Goal: Task Accomplishment & Management: Manage account settings

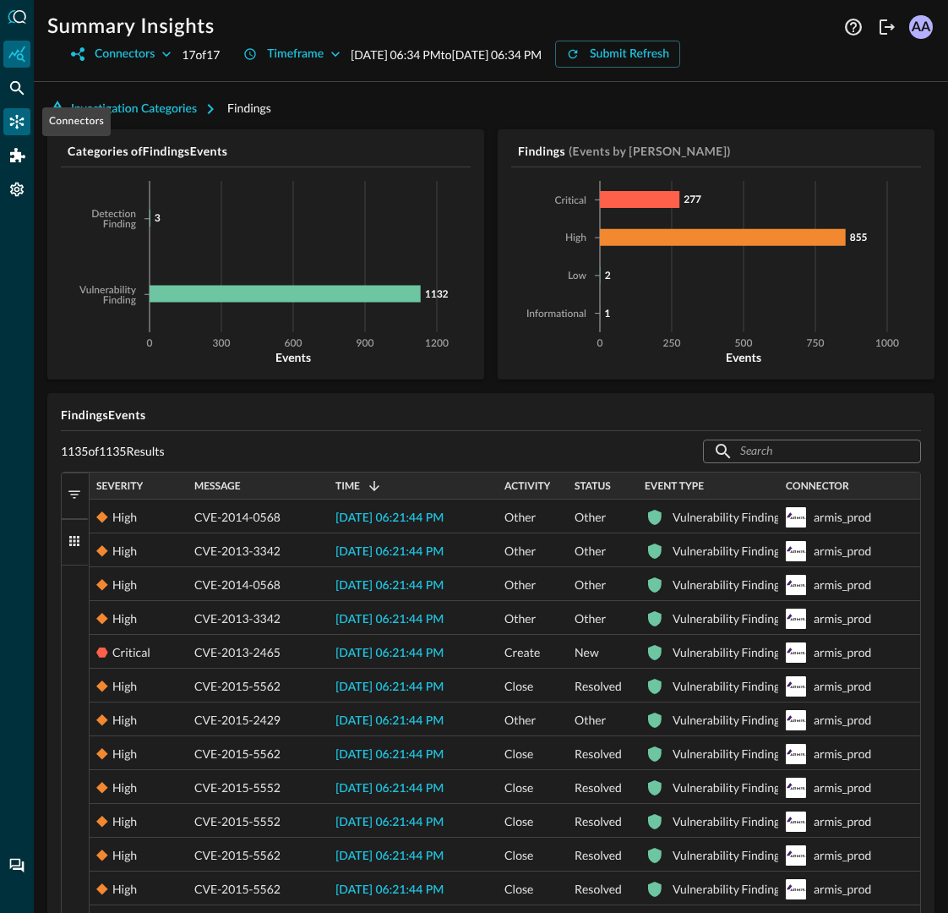
click at [11, 127] on icon "Connectors" at bounding box center [16, 121] width 17 height 17
click at [9, 164] on div "Addons" at bounding box center [17, 155] width 27 height 27
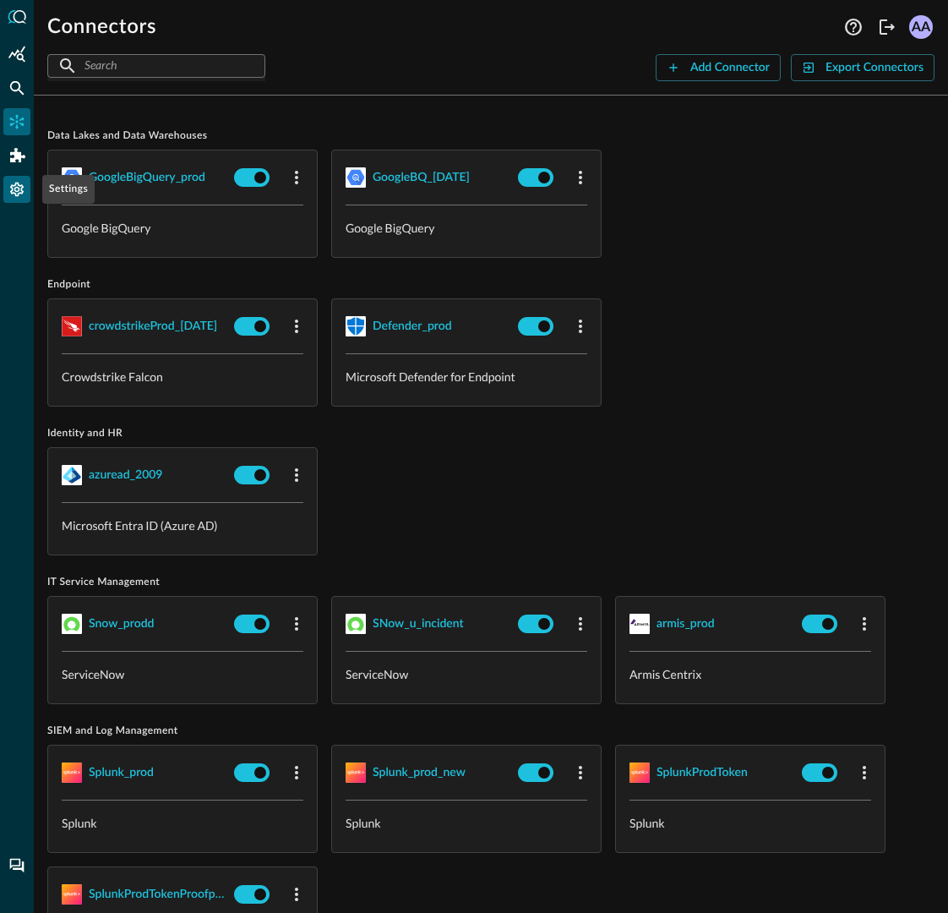
click at [19, 196] on icon "Settings" at bounding box center [16, 189] width 17 height 17
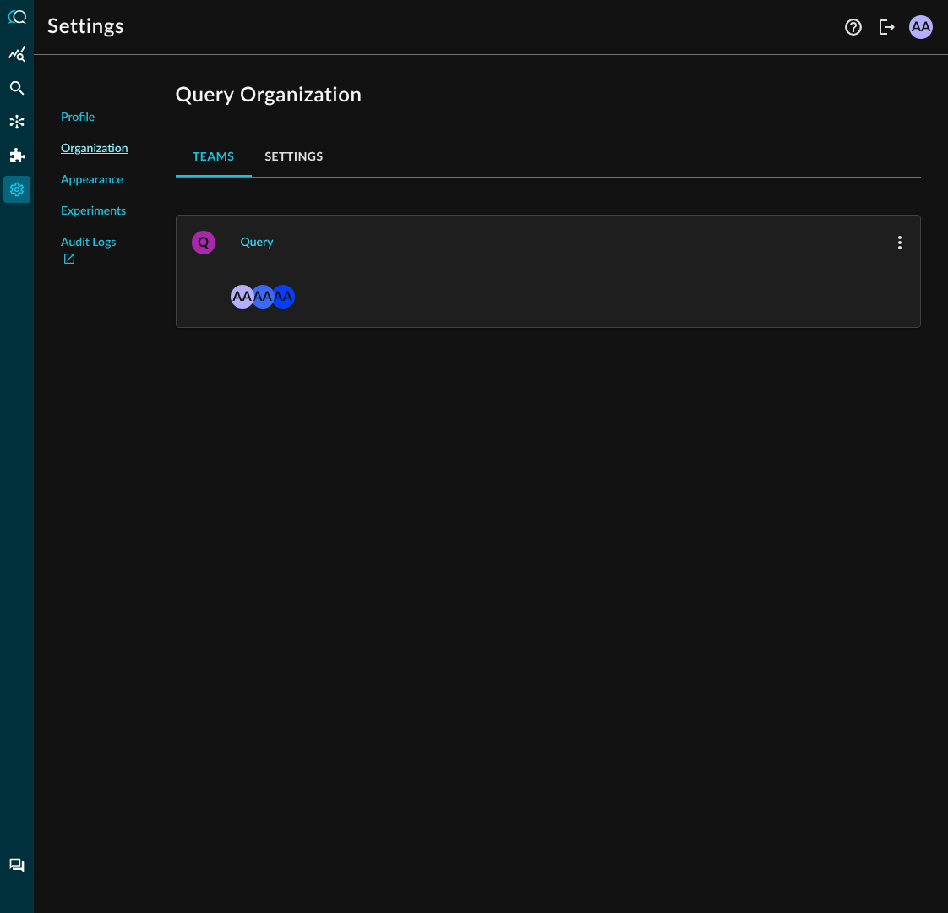
click at [257, 238] on button "Query" at bounding box center [257, 242] width 53 height 27
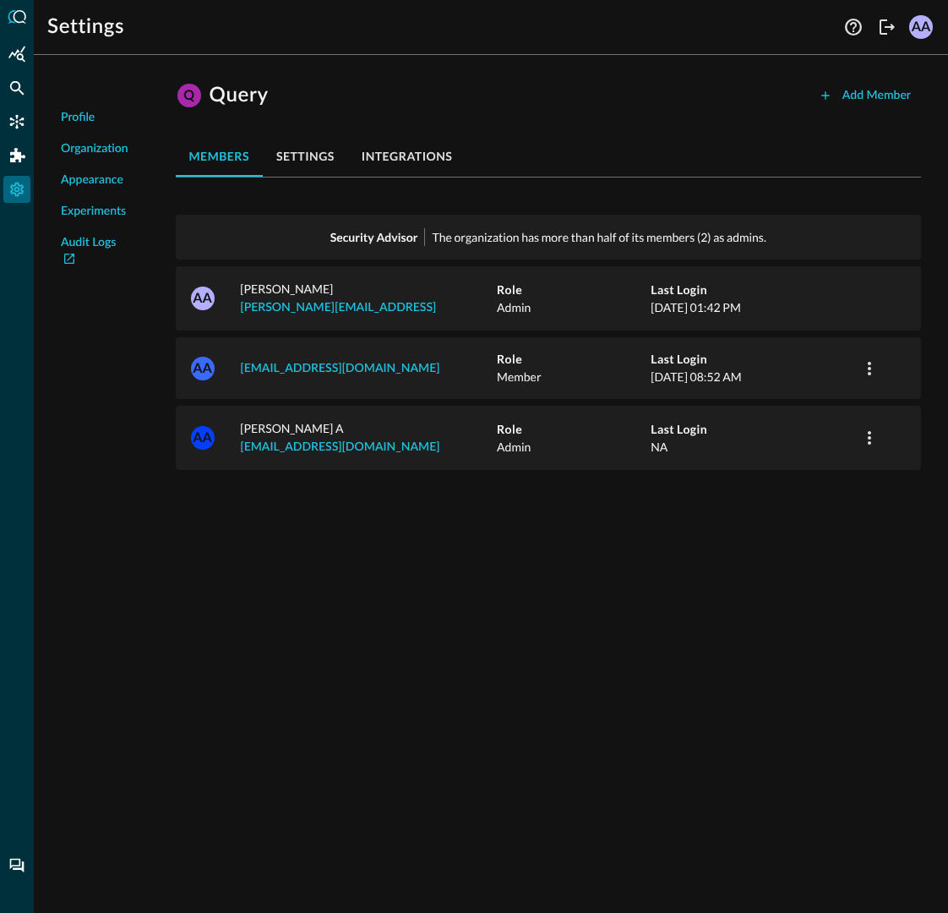
click at [309, 151] on button "settings" at bounding box center [305, 156] width 85 height 41
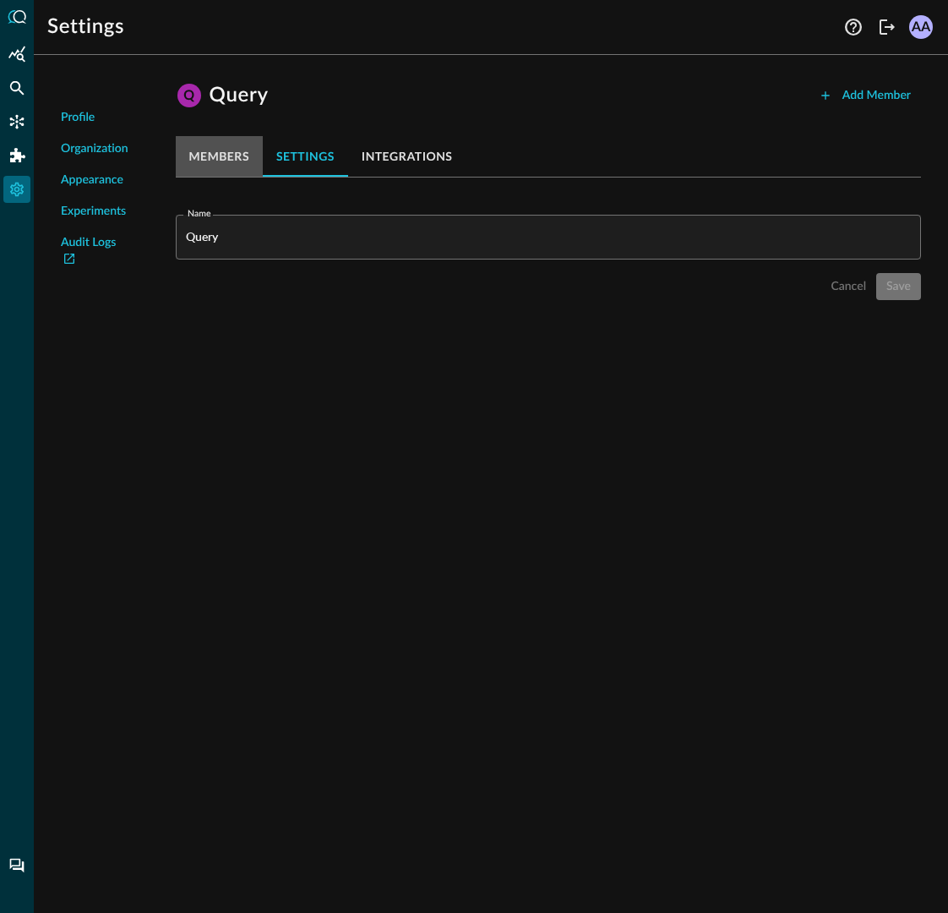
click at [225, 152] on button "members" at bounding box center [219, 156] width 87 height 41
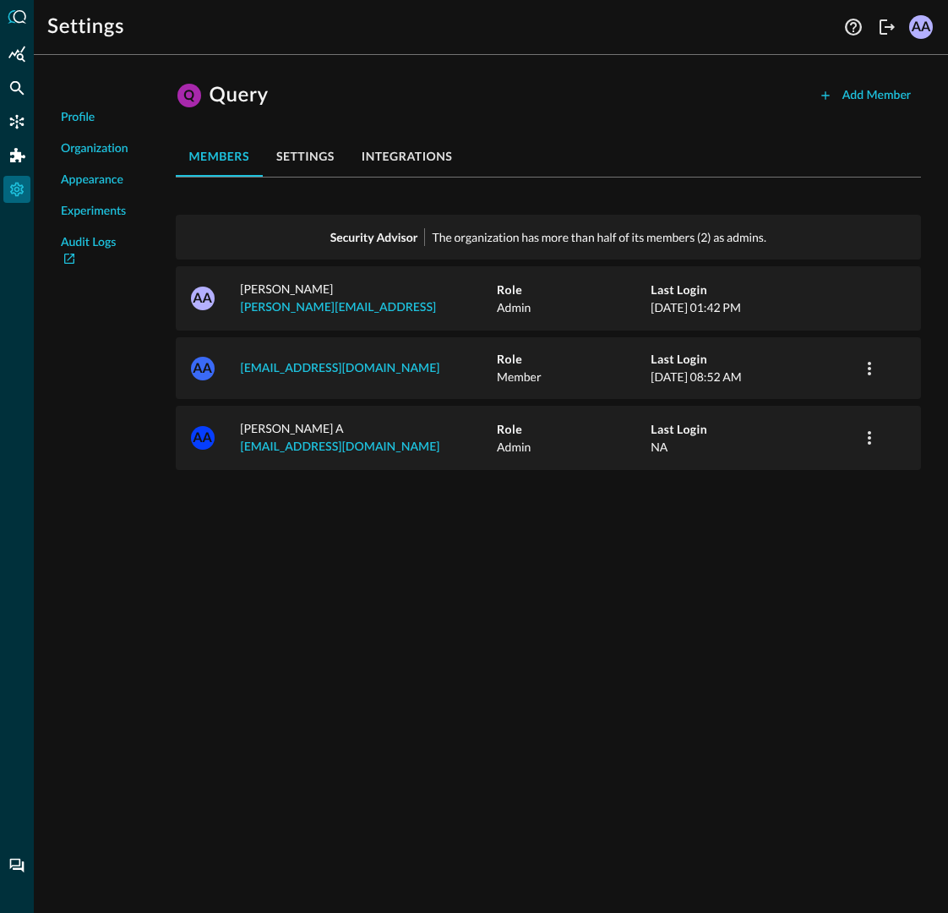
click at [292, 152] on button "settings" at bounding box center [305, 156] width 85 height 41
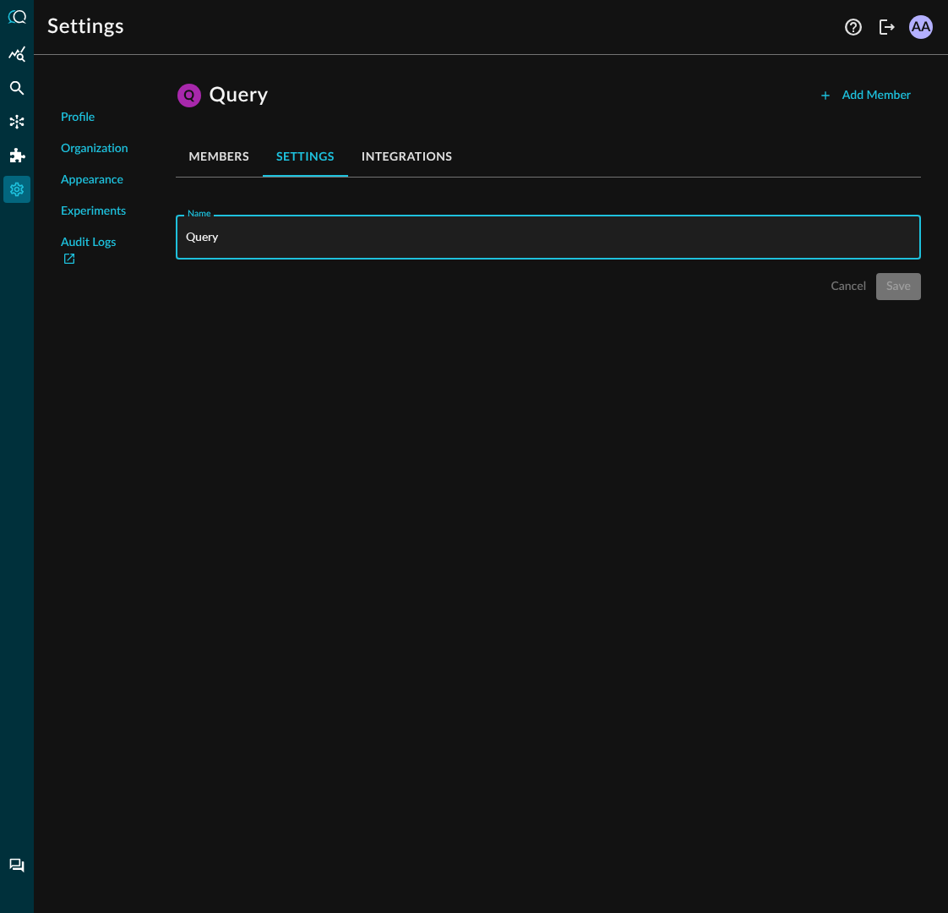
click at [296, 241] on input "Query" at bounding box center [553, 237] width 735 height 45
type input "QueryProd"
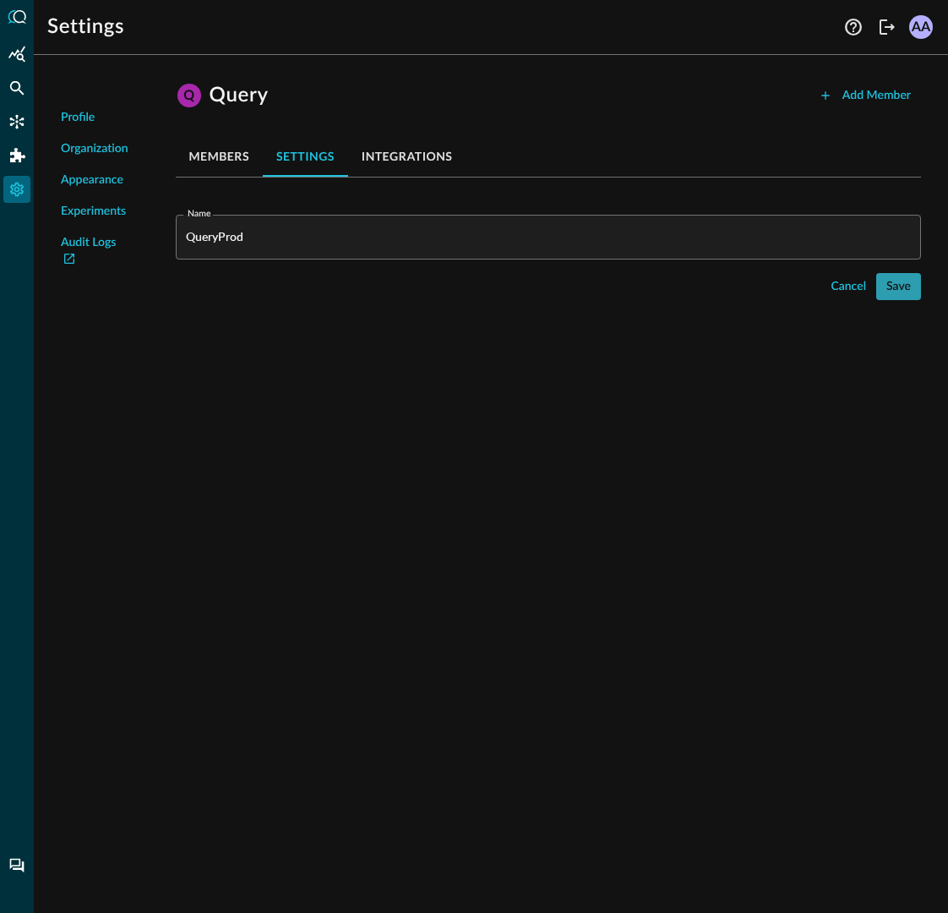
click at [895, 282] on button "Save" at bounding box center [898, 286] width 45 height 27
click at [727, 332] on div "Profile Organization Appearance Experiments Audit Logs Q QueryProd Add Member m…" at bounding box center [491, 490] width 914 height 844
click at [12, 90] on icon "Federated Search" at bounding box center [16, 87] width 17 height 17
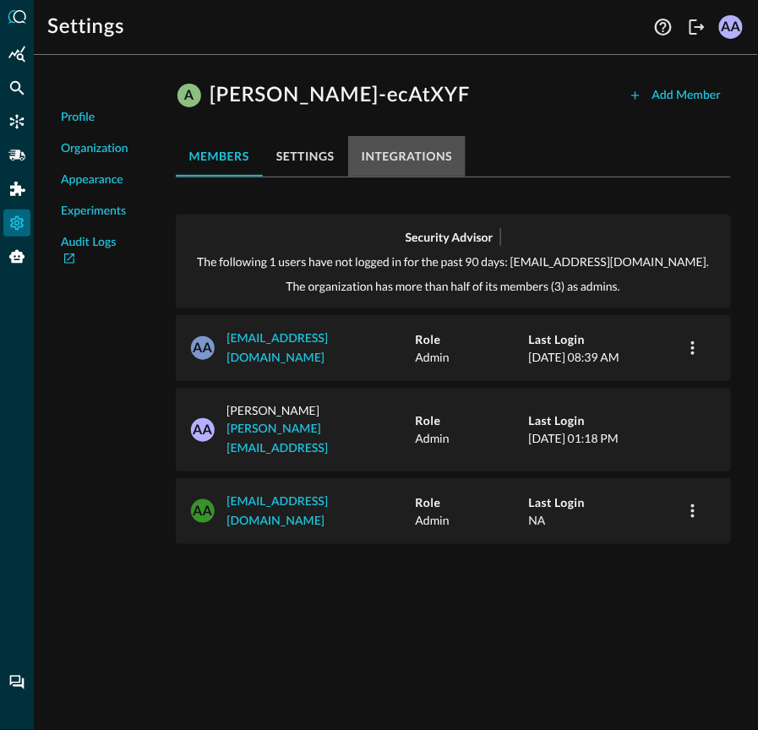
click at [384, 155] on button "integrations" at bounding box center [407, 156] width 118 height 41
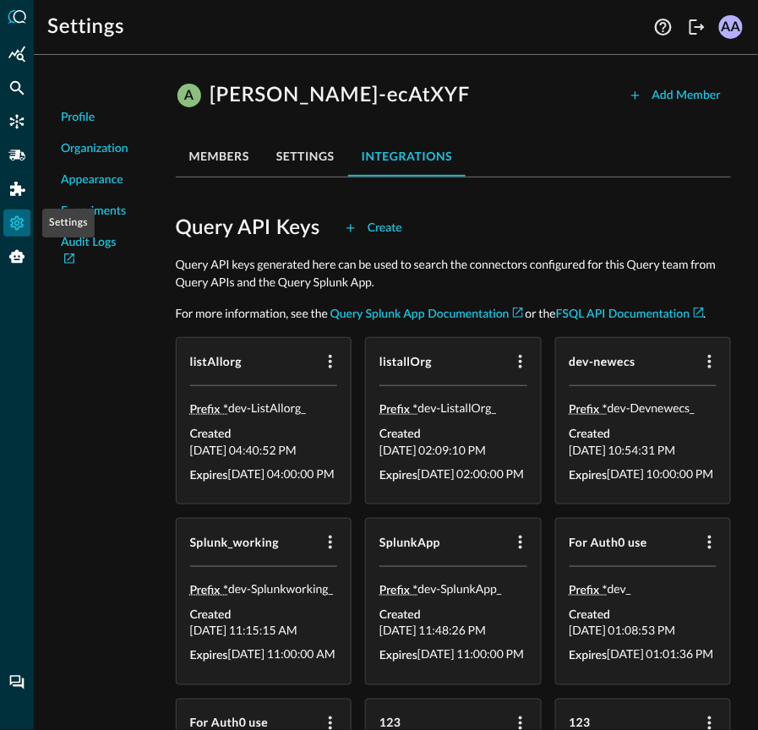
click at [14, 223] on icon "Settings" at bounding box center [17, 223] width 14 height 14
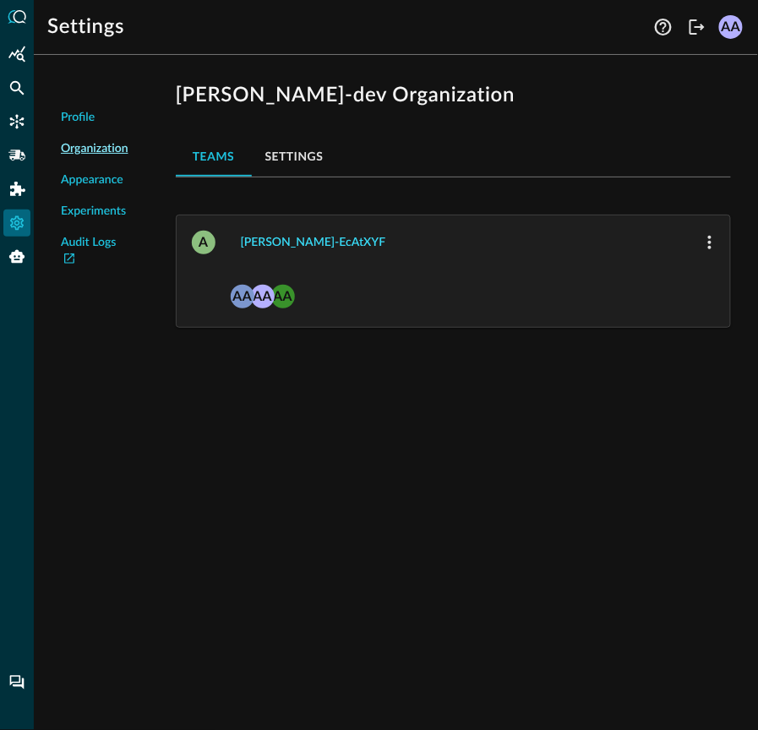
click at [270, 240] on button "[PERSON_NAME]-ecAtXYF" at bounding box center [314, 242] width 166 height 27
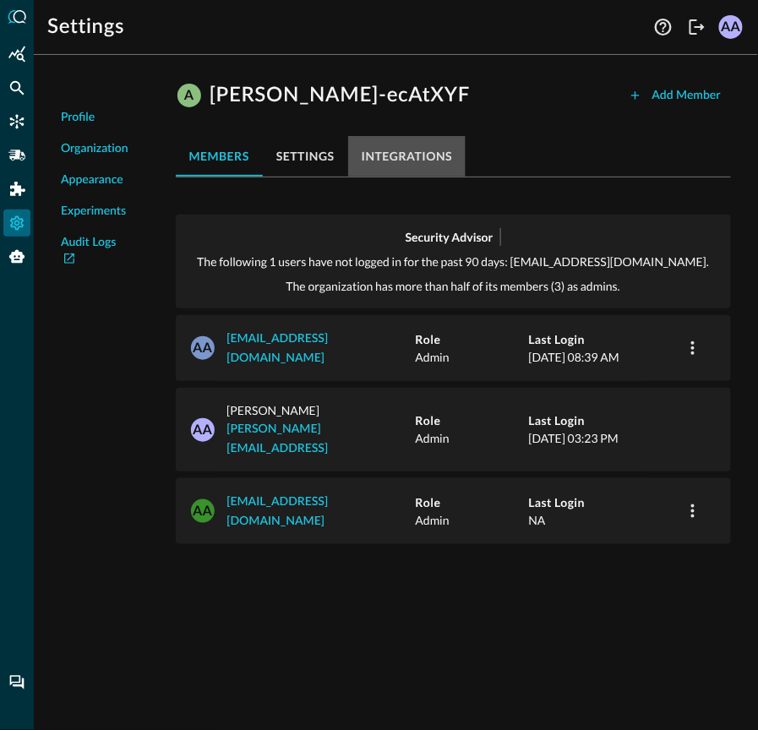
click at [444, 155] on button "integrations" at bounding box center [407, 156] width 118 height 41
